Goal: Task Accomplishment & Management: Manage account settings

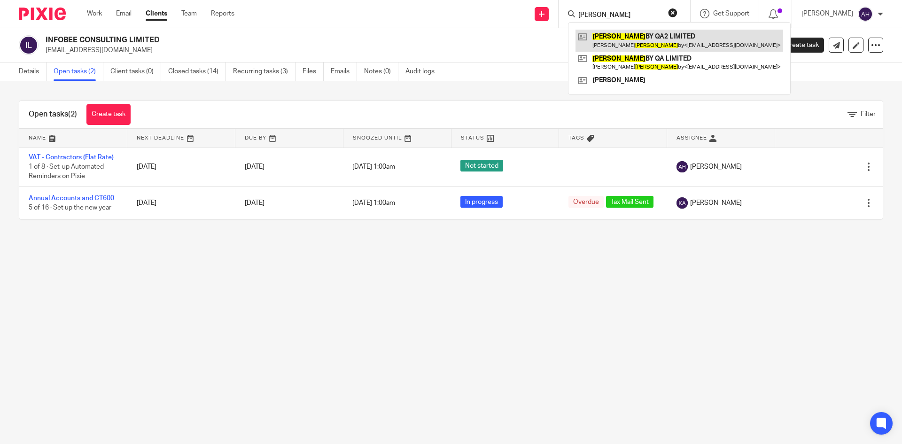
type input "beller"
click at [606, 33] on link at bounding box center [680, 41] width 208 height 22
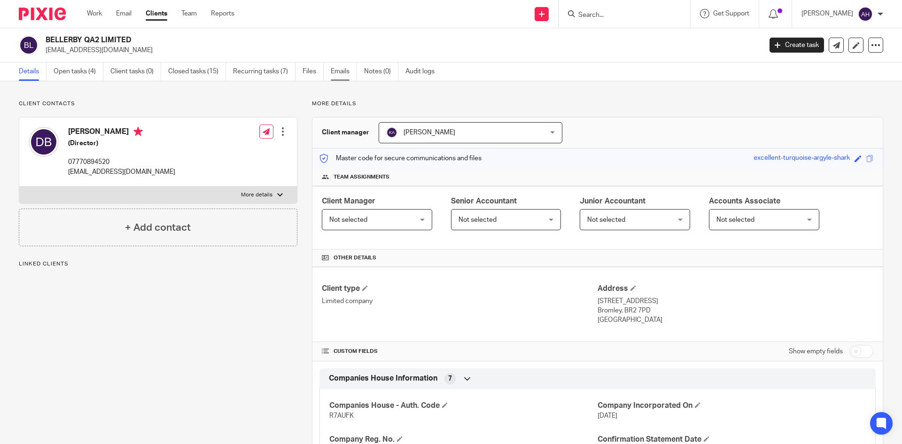
click at [343, 75] on link "Emails" at bounding box center [344, 72] width 26 height 18
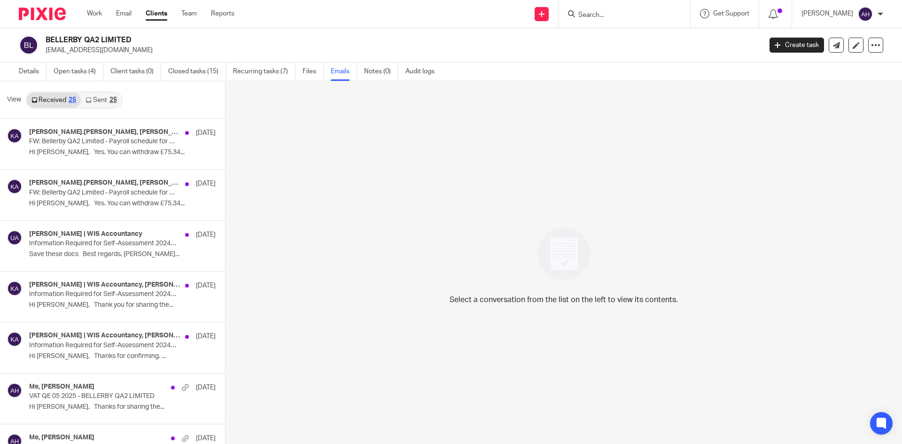
click at [89, 95] on link "Sent 25" at bounding box center [101, 100] width 40 height 15
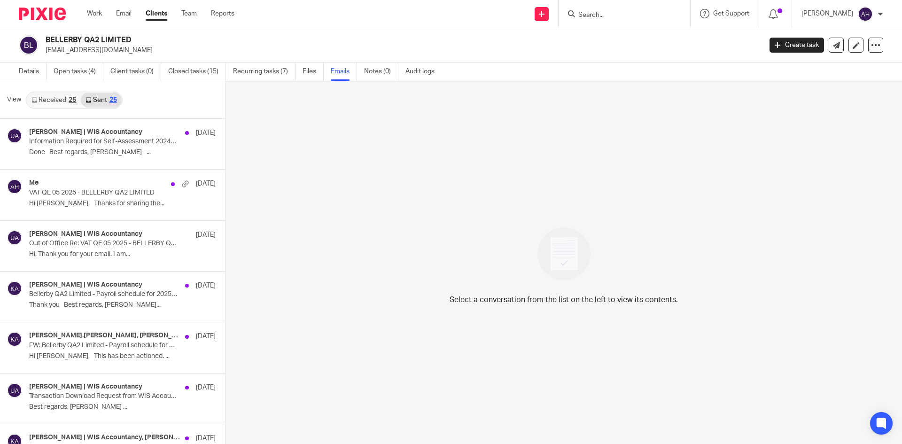
scroll to position [1, 0]
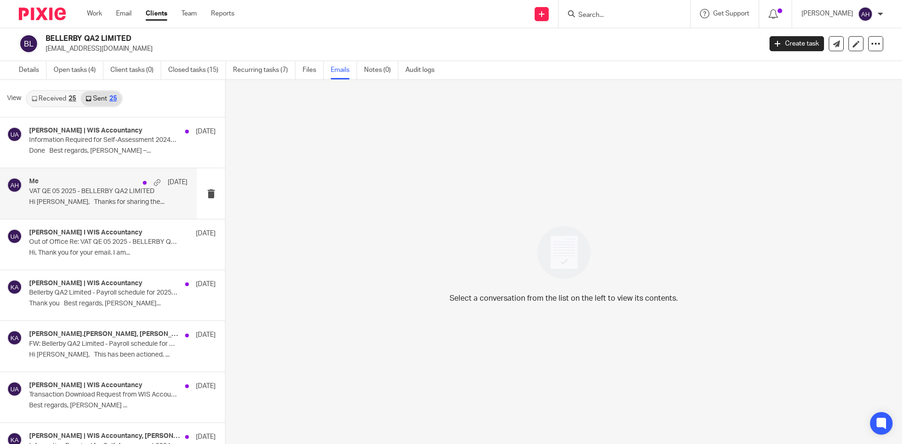
click at [64, 177] on div "Me 11 Jun VAT QE 05 2025 - BELLERBY QA2 LIMITED Hi David, Thanks for sharing th…" at bounding box center [98, 193] width 197 height 50
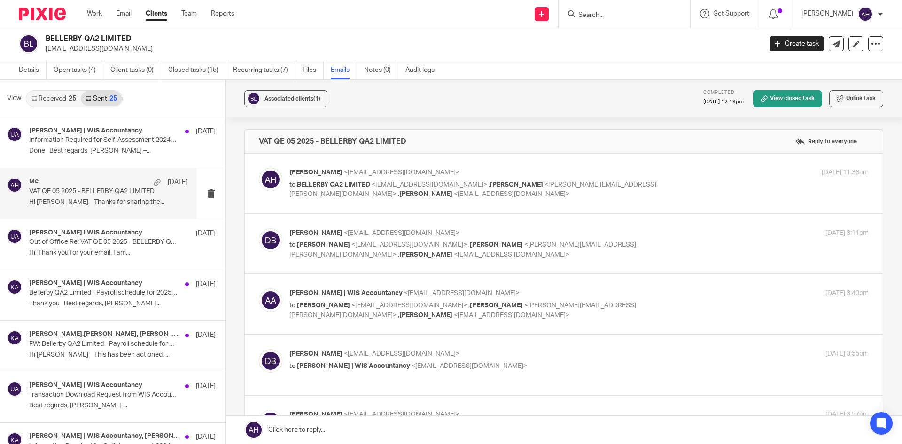
scroll to position [0, 0]
click at [408, 209] on label at bounding box center [564, 184] width 638 height 60
click at [259, 168] on input "checkbox" at bounding box center [258, 167] width 0 height 0
checkbox input "true"
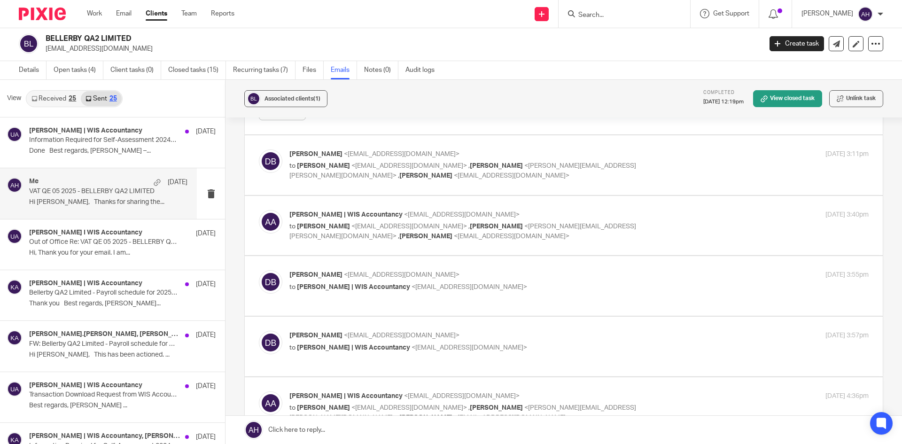
scroll to position [376, 0]
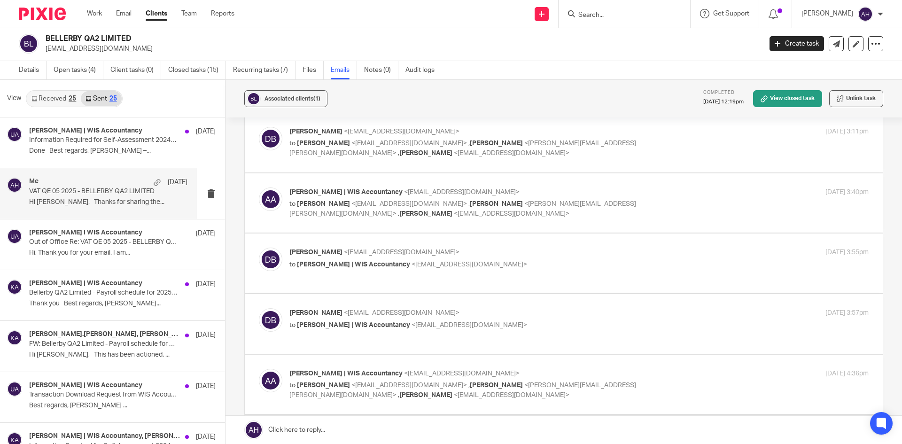
click at [419, 161] on label at bounding box center [564, 143] width 638 height 60
click at [259, 127] on input "checkbox" at bounding box center [258, 126] width 0 height 0
checkbox input "true"
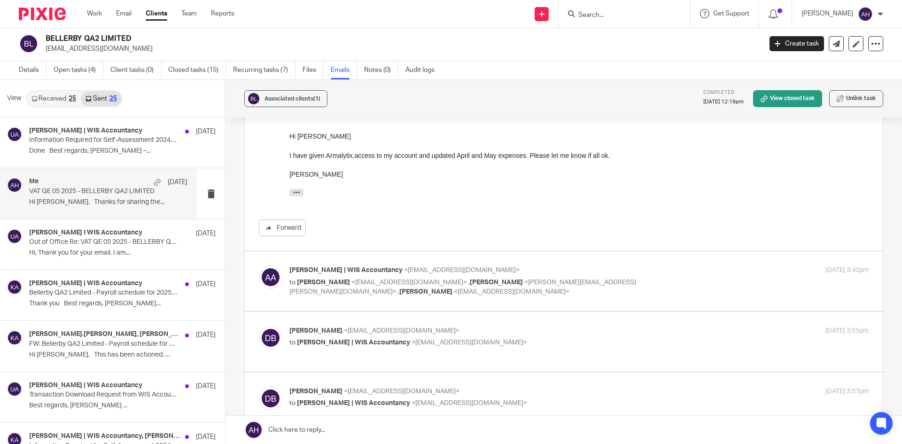
scroll to position [423, 0]
click at [429, 303] on label at bounding box center [564, 280] width 638 height 60
click at [259, 264] on input "checkbox" at bounding box center [258, 264] width 0 height 0
checkbox input "true"
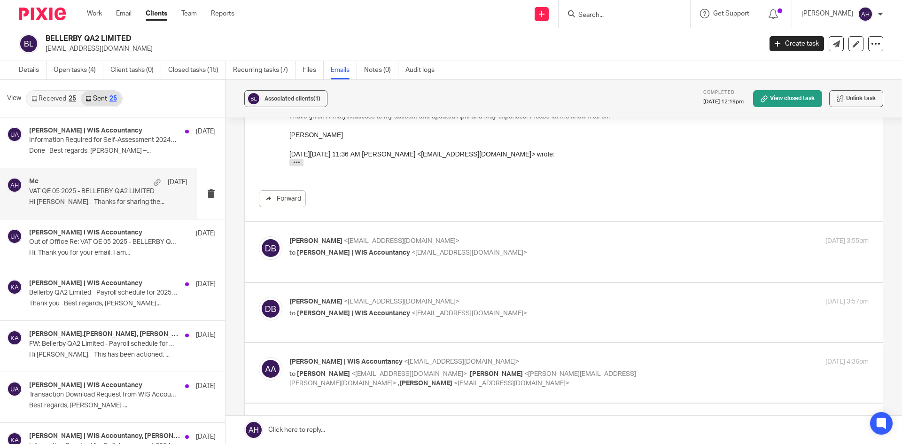
scroll to position [846, 0]
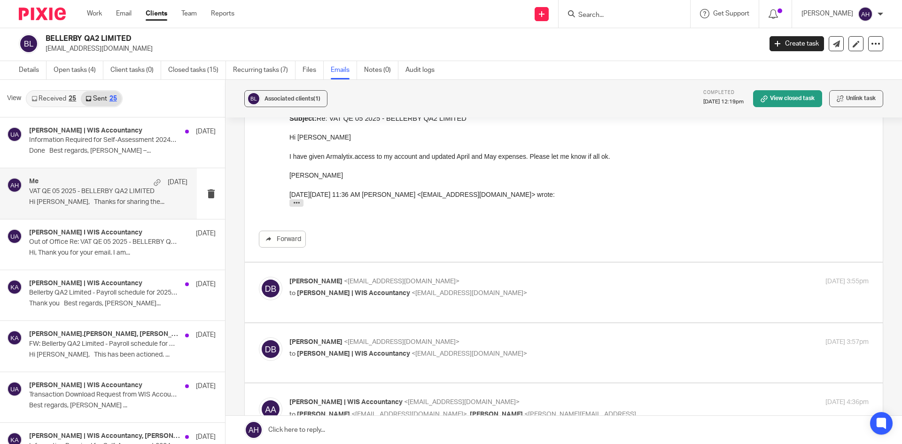
click at [420, 305] on div "David Bellerby <tycho204@gmail.com> to Anuradha Hataraliyadda | WIS Accountancy…" at bounding box center [564, 292] width 610 height 31
click at [418, 308] on label at bounding box center [564, 293] width 638 height 60
click at [259, 277] on input "checkbox" at bounding box center [258, 276] width 0 height 0
checkbox input "true"
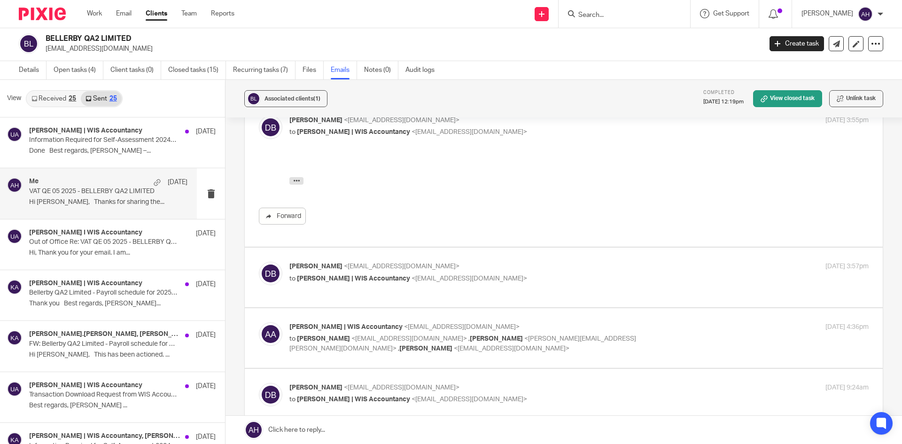
scroll to position [1034, 0]
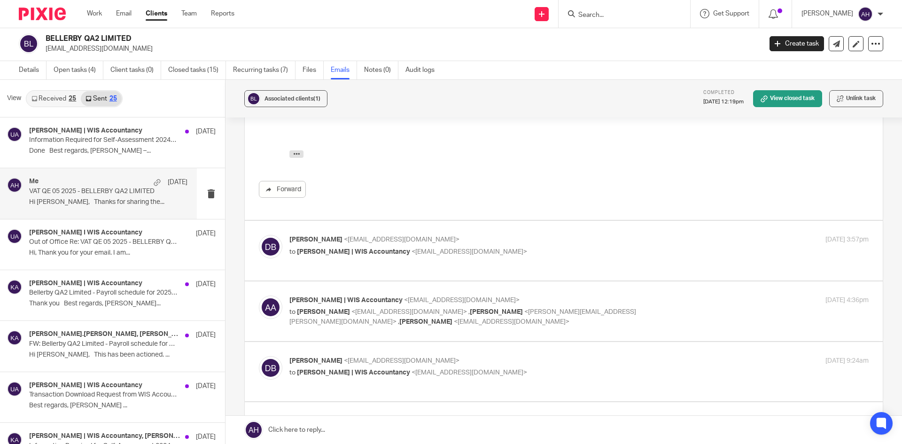
click at [405, 267] on label at bounding box center [564, 251] width 638 height 60
click at [259, 235] on input "checkbox" at bounding box center [258, 235] width 0 height 0
checkbox input "true"
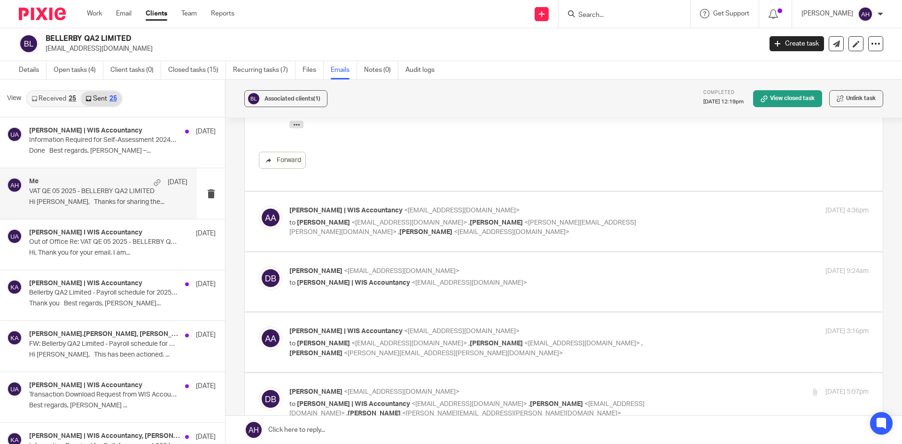
scroll to position [1269, 0]
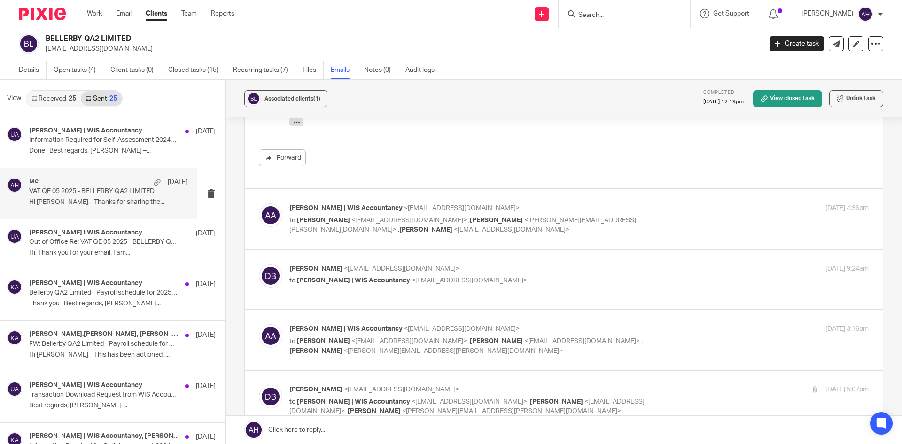
click at [395, 247] on label at bounding box center [564, 219] width 638 height 60
click at [259, 203] on input "checkbox" at bounding box center [258, 203] width 0 height 0
checkbox input "true"
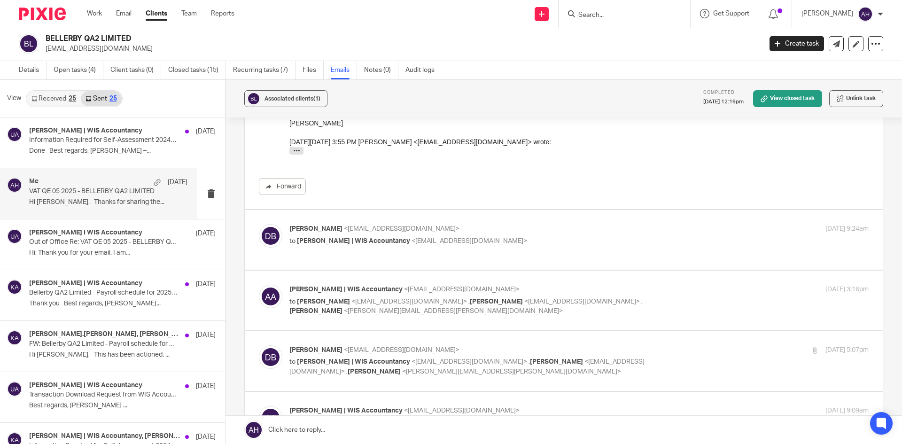
scroll to position [1645, 0]
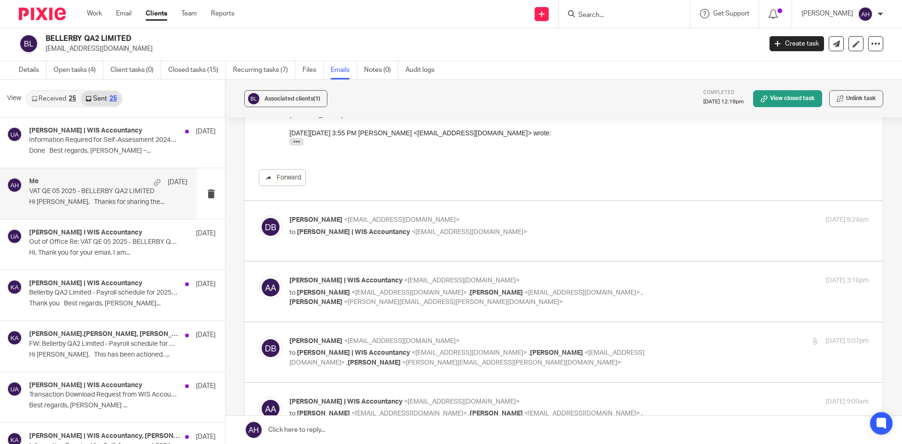
click at [396, 257] on label at bounding box center [564, 231] width 638 height 60
click at [259, 215] on input "checkbox" at bounding box center [258, 215] width 0 height 0
checkbox input "true"
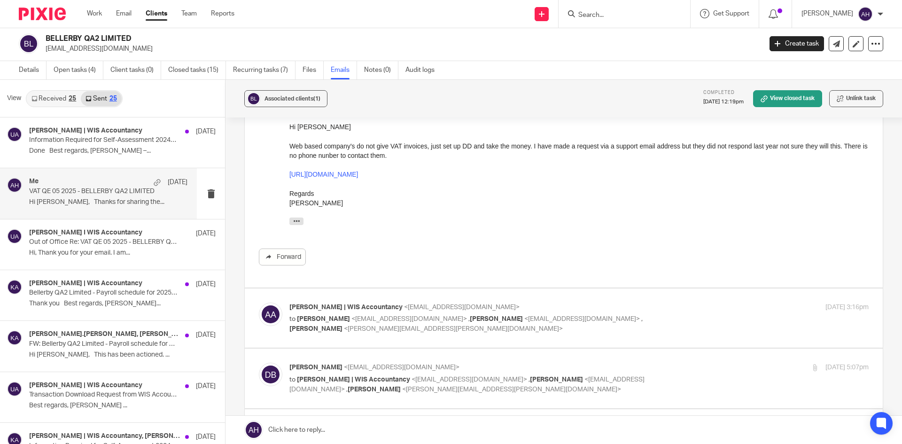
scroll to position [1786, 0]
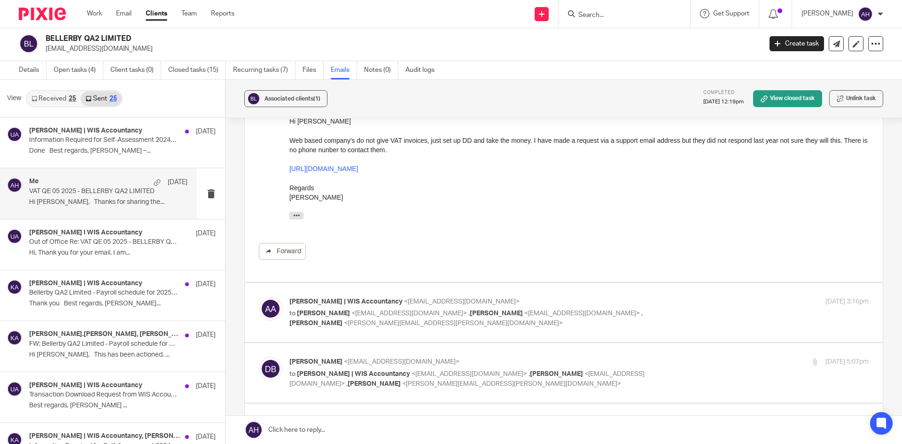
click at [418, 331] on label at bounding box center [564, 313] width 638 height 60
click at [259, 297] on input "checkbox" at bounding box center [258, 297] width 0 height 0
checkbox input "true"
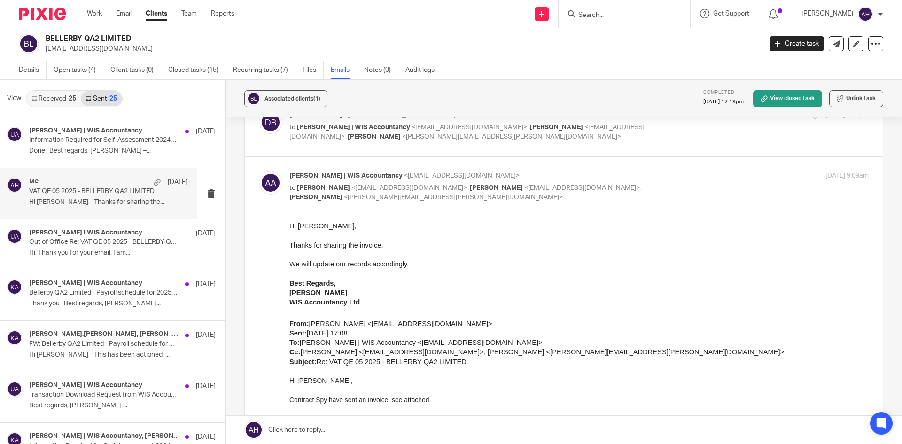
scroll to position [2256, 0]
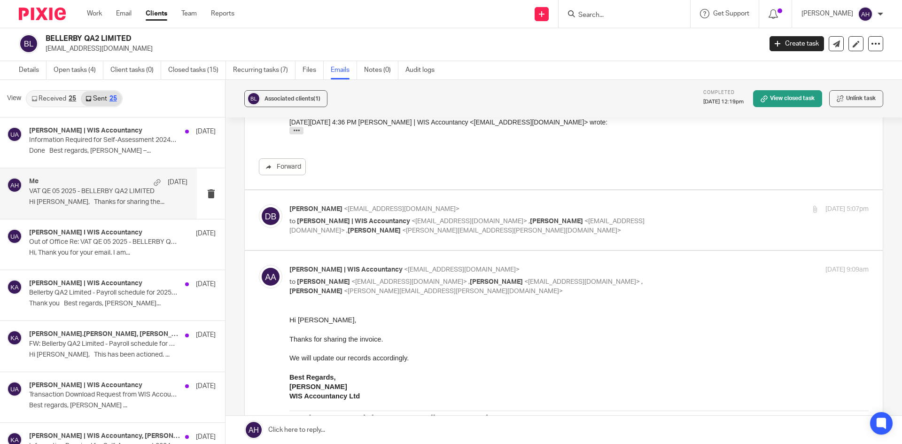
click at [579, 239] on label at bounding box center [564, 220] width 638 height 60
click at [259, 204] on input "checkbox" at bounding box center [258, 204] width 0 height 0
checkbox input "true"
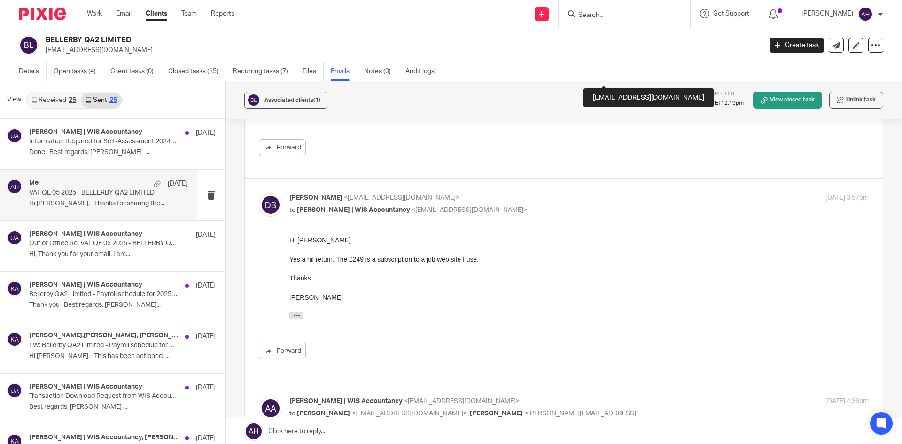
scroll to position [1128, 0]
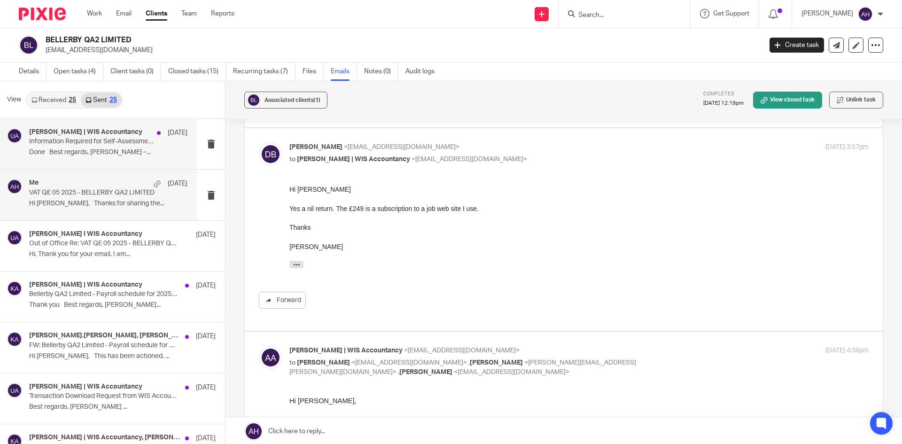
click at [86, 138] on p "Information Required for Self-Assessment 2024/25 - David" at bounding box center [92, 142] width 127 height 8
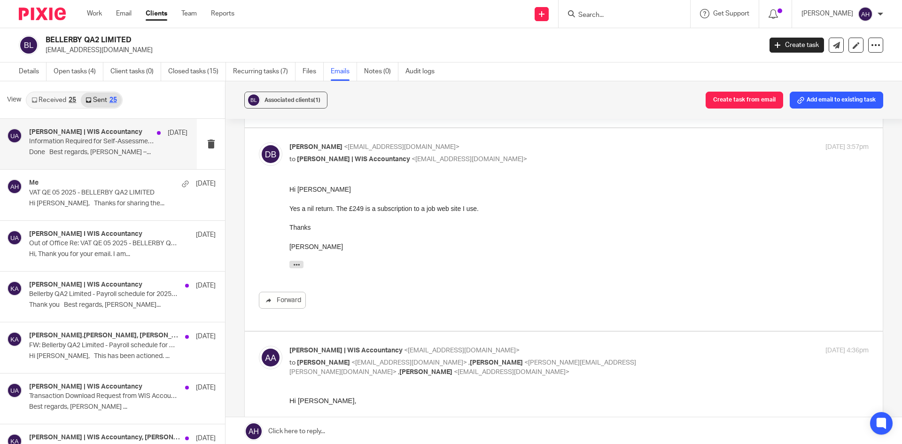
click at [56, 100] on link "Received 25" at bounding box center [54, 100] width 54 height 15
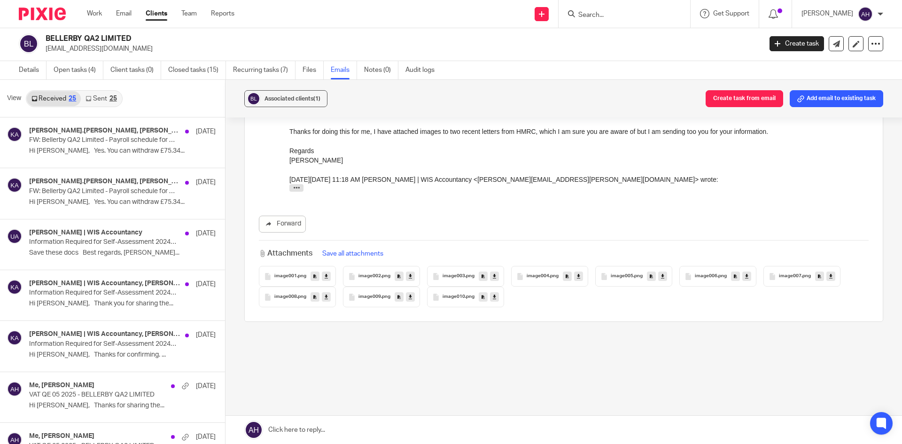
scroll to position [0, 0]
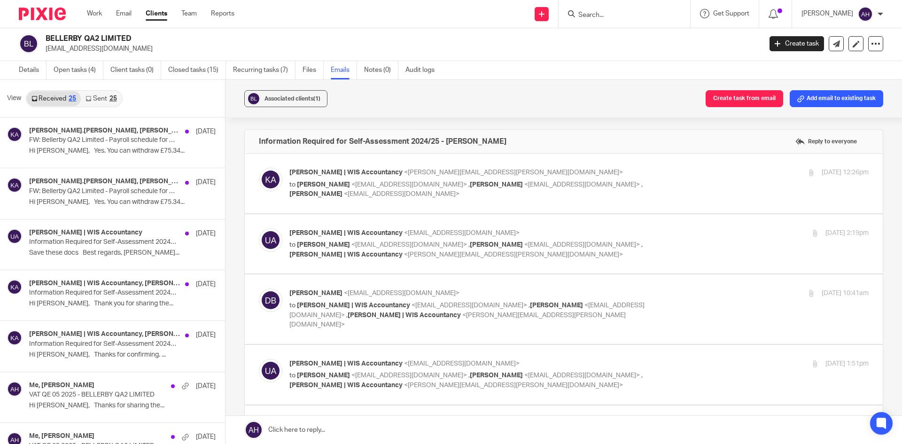
click at [684, 202] on label at bounding box center [564, 184] width 638 height 60
click at [259, 168] on input "checkbox" at bounding box center [258, 167] width 0 height 0
checkbox input "true"
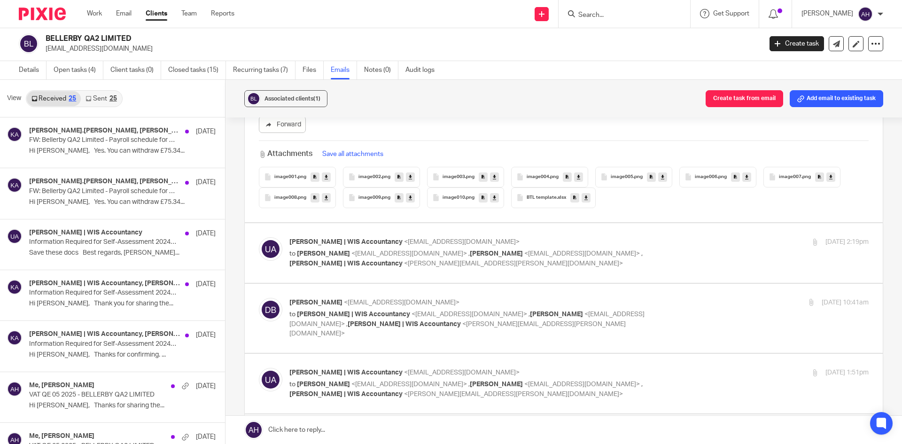
scroll to position [893, 0]
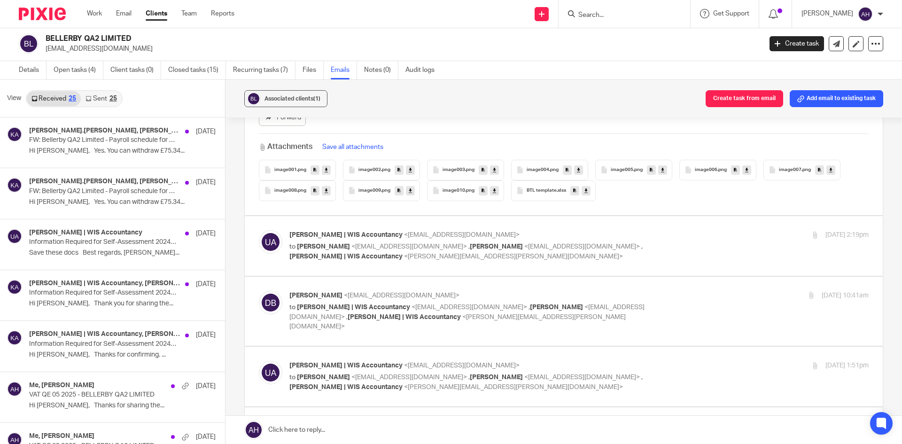
click at [614, 265] on label at bounding box center [564, 246] width 638 height 60
click at [259, 230] on input "checkbox" at bounding box center [258, 230] width 0 height 0
checkbox input "true"
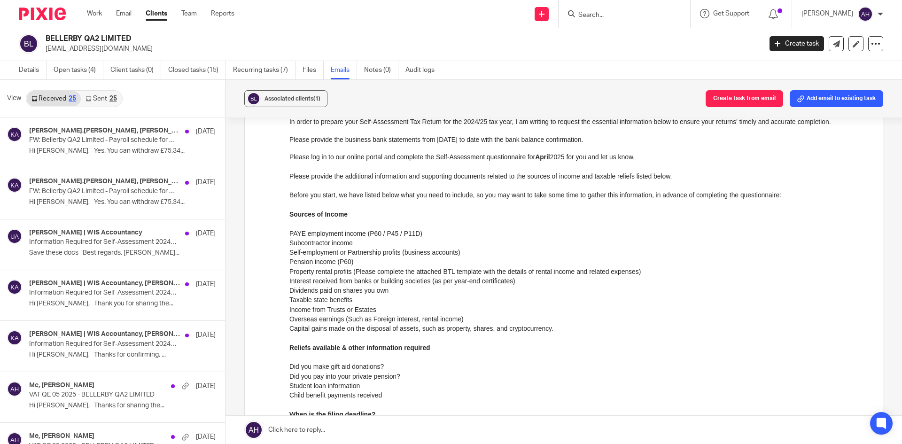
scroll to position [141, 0]
click at [657, 379] on li "Student loan information" at bounding box center [579, 383] width 579 height 9
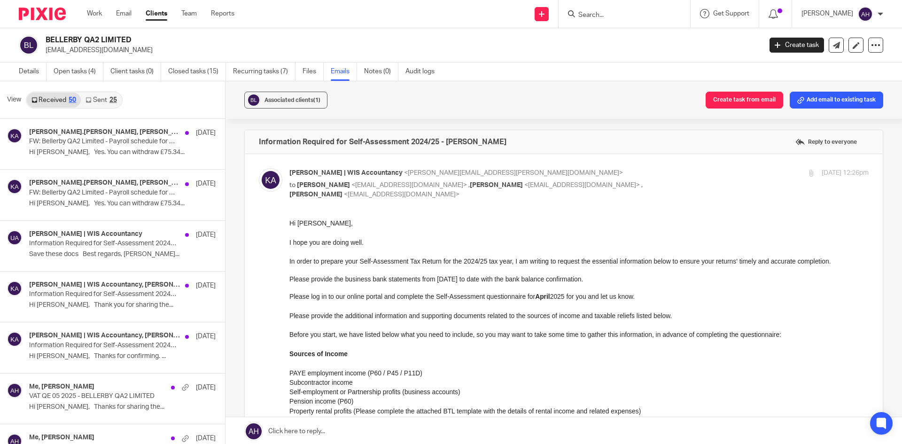
scroll to position [0, 0]
click at [586, 20] on form at bounding box center [628, 14] width 100 height 12
click at [587, 15] on input "Search" at bounding box center [620, 15] width 85 height 8
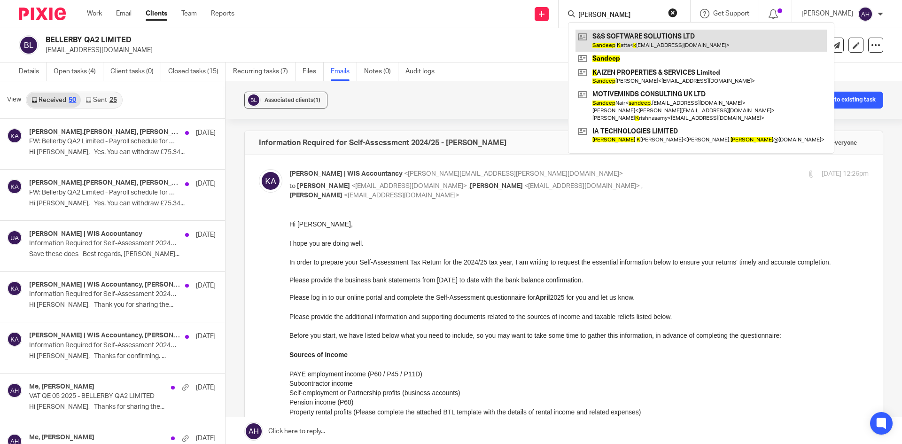
type input "sandeep k"
click at [610, 43] on link at bounding box center [701, 41] width 251 height 22
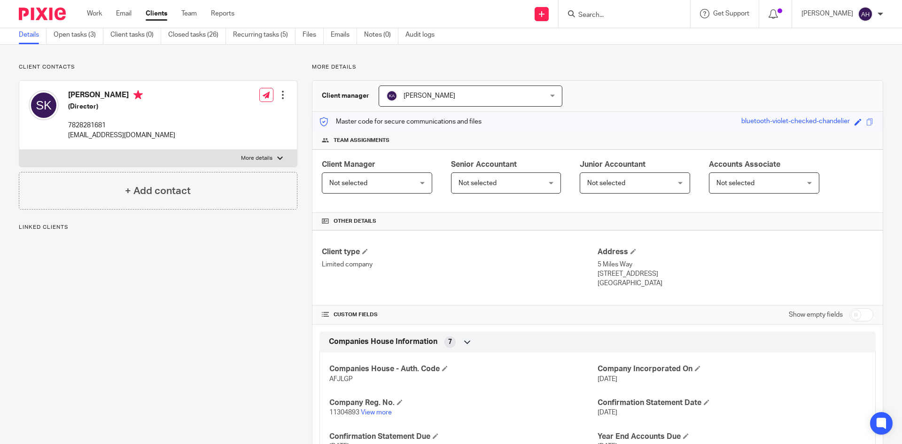
scroll to position [94, 0]
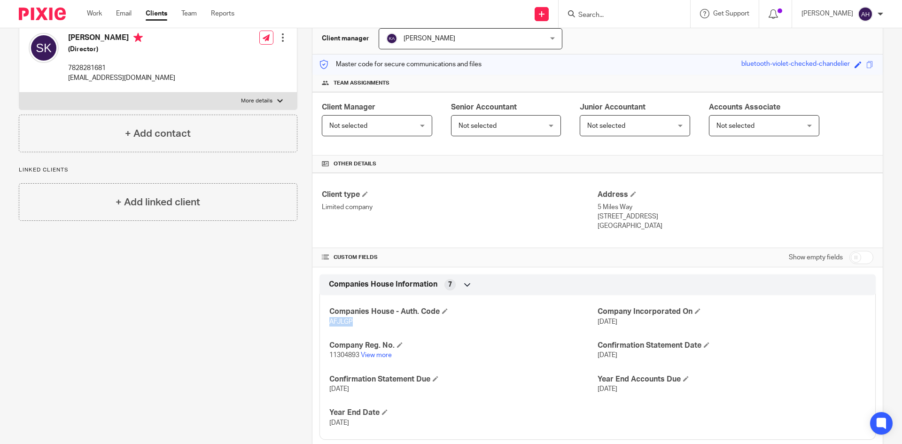
drag, startPoint x: 356, startPoint y: 322, endPoint x: 324, endPoint y: 327, distance: 32.8
click at [324, 327] on div "Companies House - Auth. Code AFJLGP Company Incorporated On 11 Apr 2018 Company…" at bounding box center [598, 364] width 556 height 152
copy span "AFJLGP"
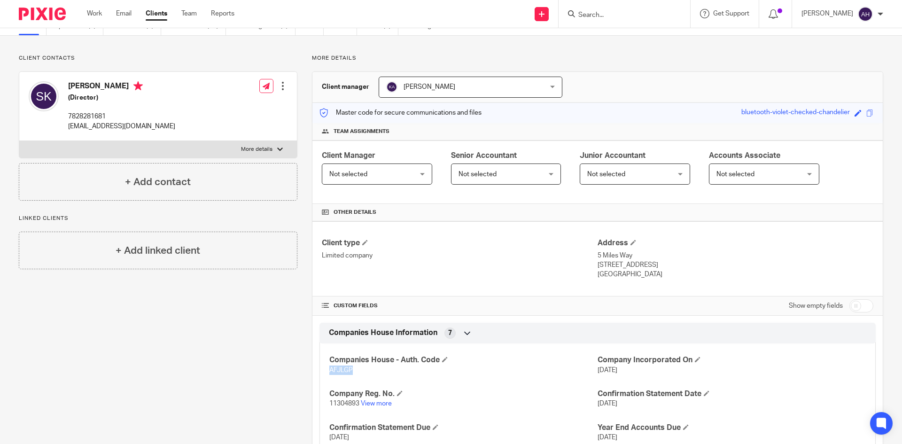
scroll to position [0, 0]
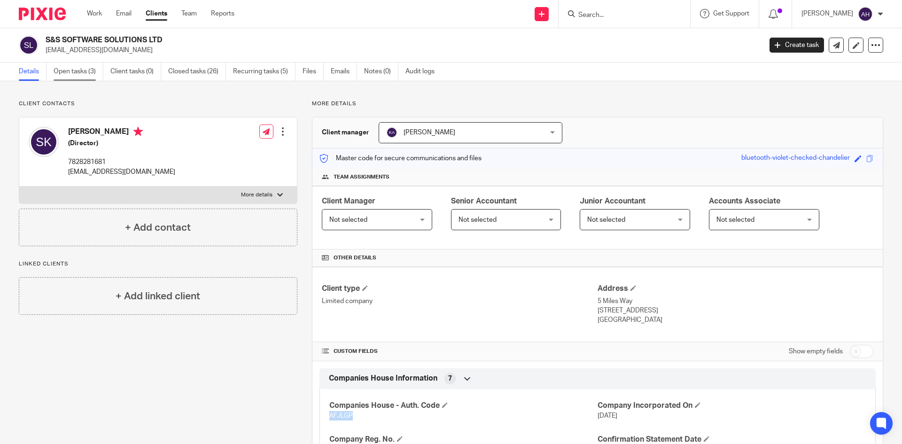
click at [90, 72] on link "Open tasks (3)" at bounding box center [79, 72] width 50 height 18
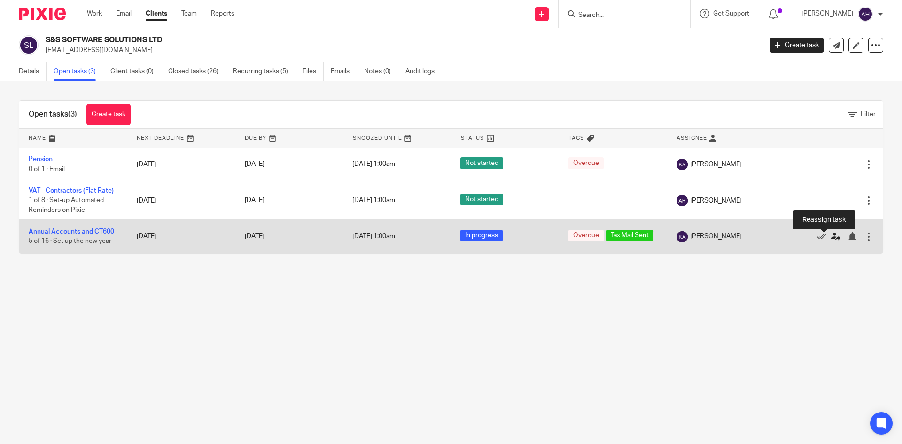
click at [831, 237] on icon at bounding box center [835, 236] width 9 height 9
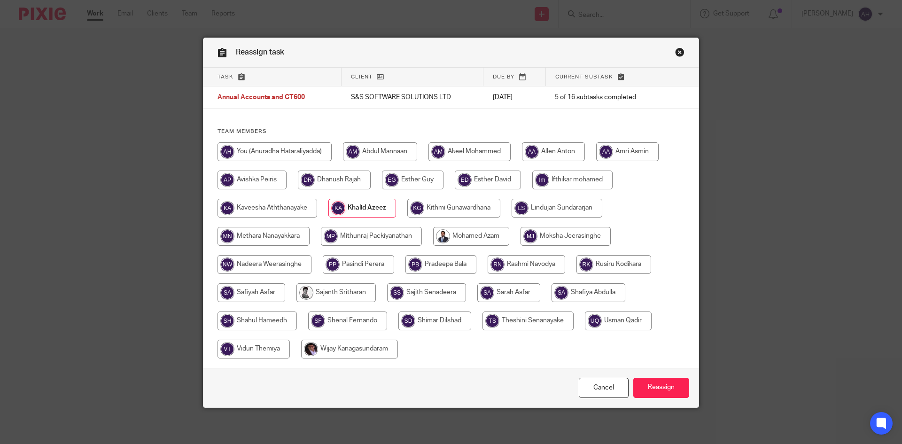
click at [269, 154] on input "radio" at bounding box center [275, 151] width 114 height 19
radio input "true"
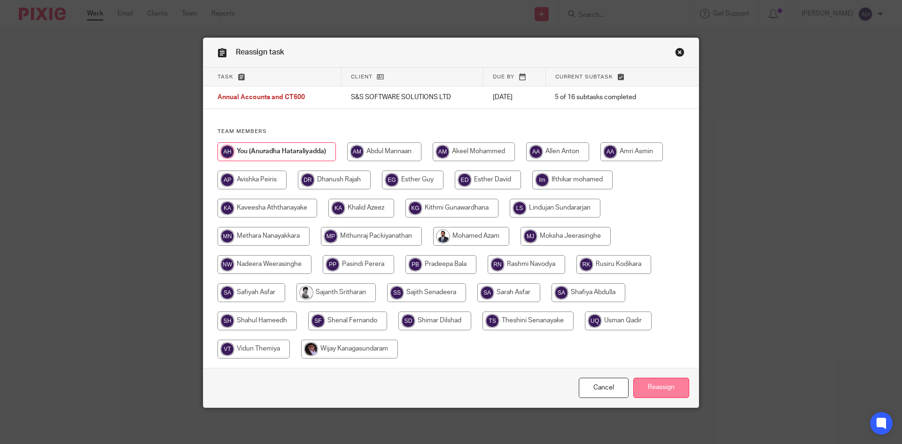
click at [666, 390] on input "Reassign" at bounding box center [662, 388] width 56 height 20
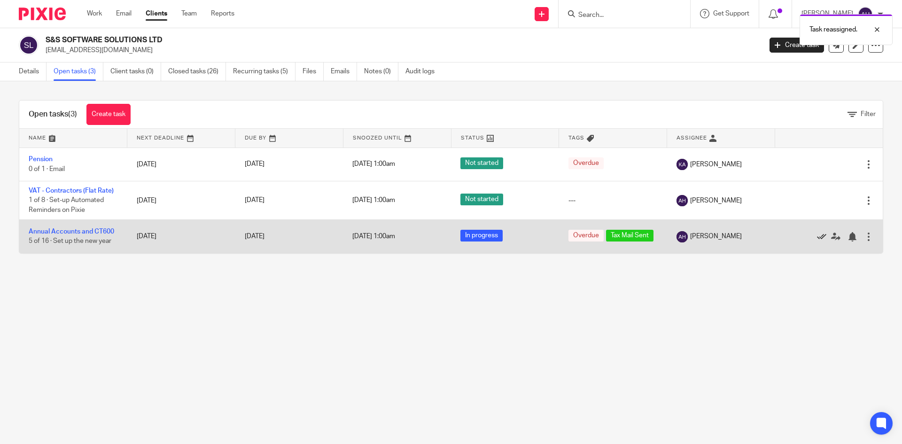
click at [817, 237] on icon at bounding box center [821, 236] width 9 height 9
